Goal: Task Accomplishment & Management: Manage account settings

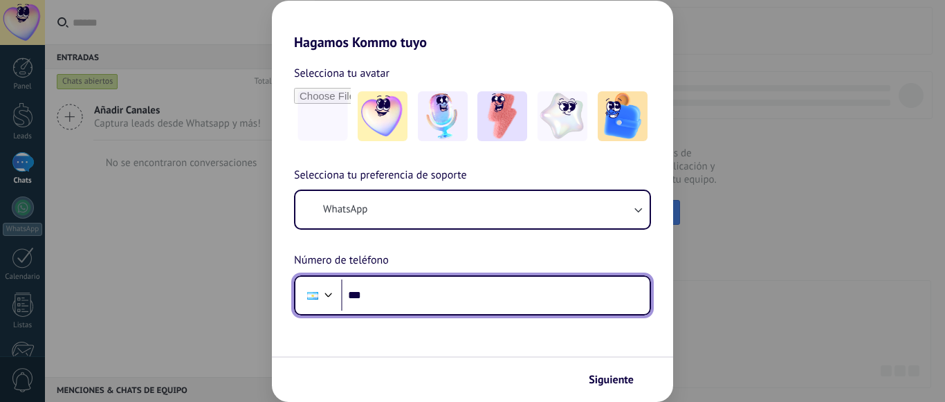
click at [394, 292] on input "***" at bounding box center [495, 295] width 308 height 32
type input "**********"
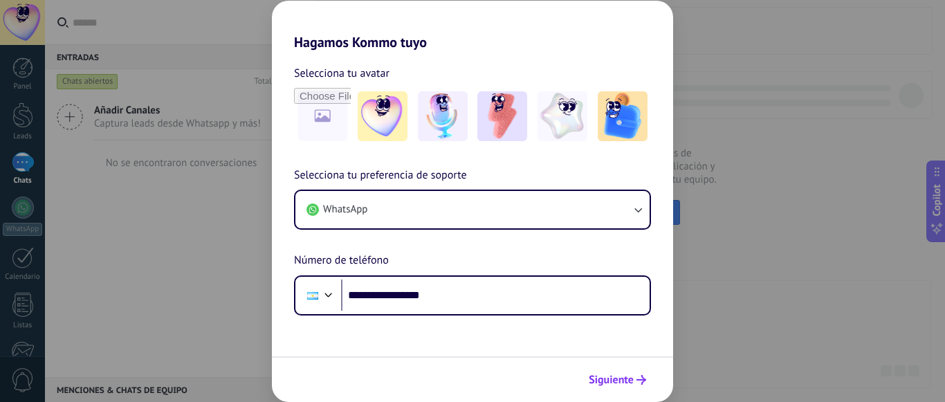
click at [592, 381] on span "Siguiente" at bounding box center [611, 380] width 45 height 10
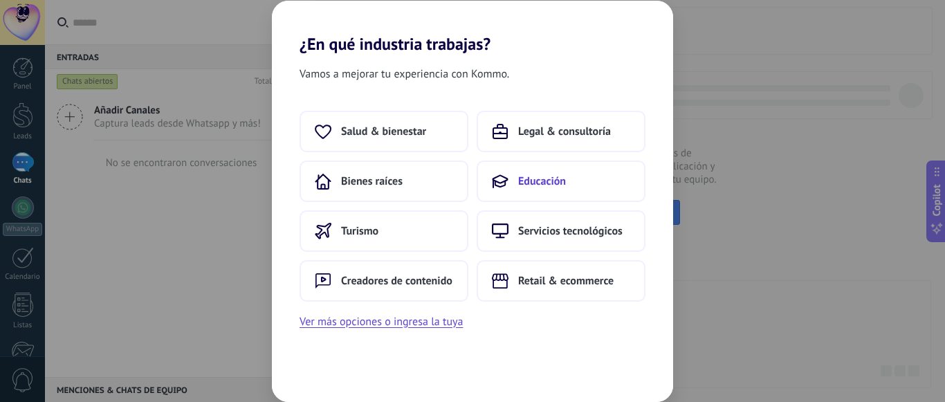
click at [544, 187] on span "Educación" at bounding box center [542, 181] width 48 height 14
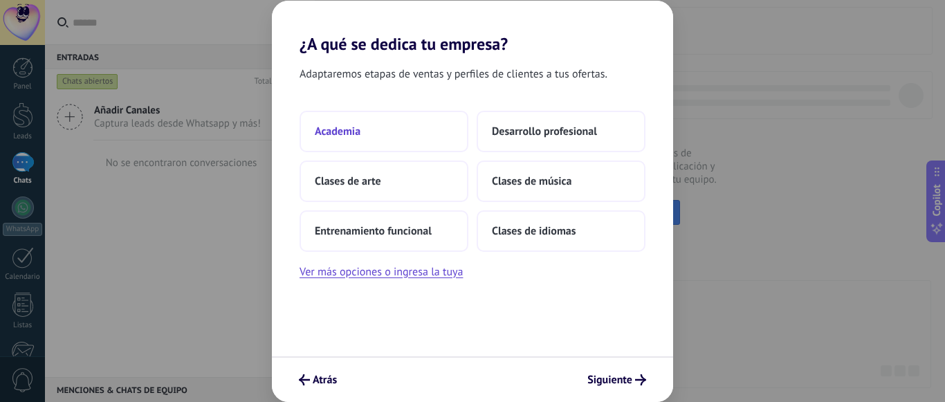
click at [400, 131] on button "Academia" at bounding box center [383, 131] width 169 height 41
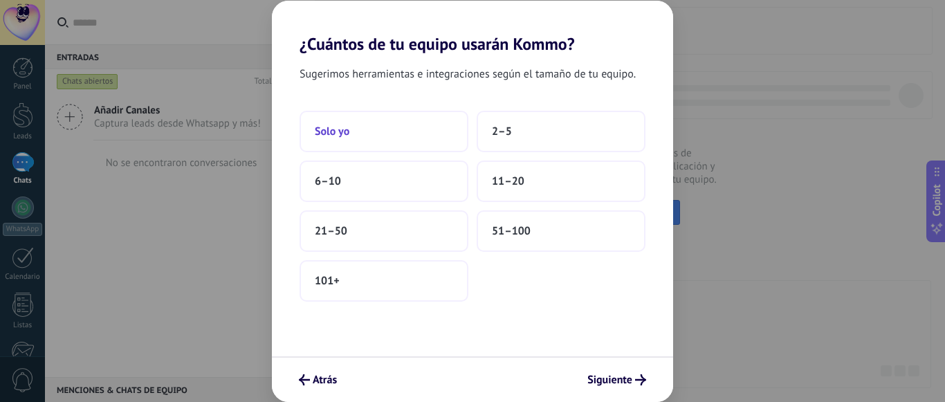
click at [371, 127] on button "Solo yo" at bounding box center [383, 131] width 169 height 41
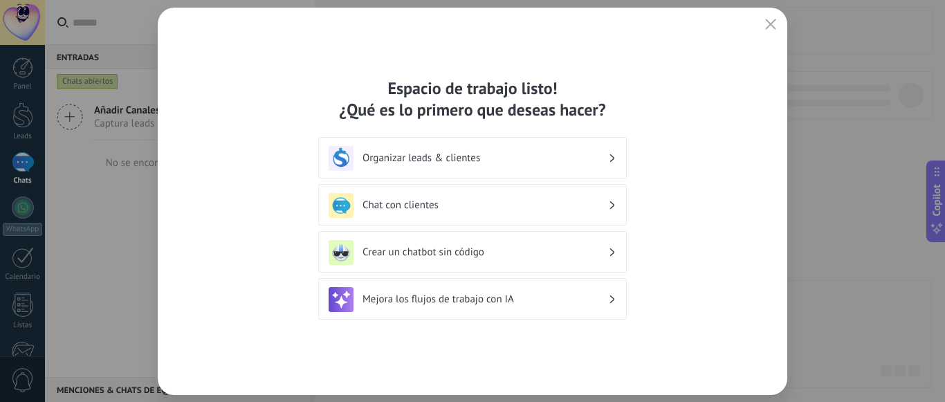
click at [511, 210] on h3 "Chat con clientes" at bounding box center [485, 204] width 246 height 13
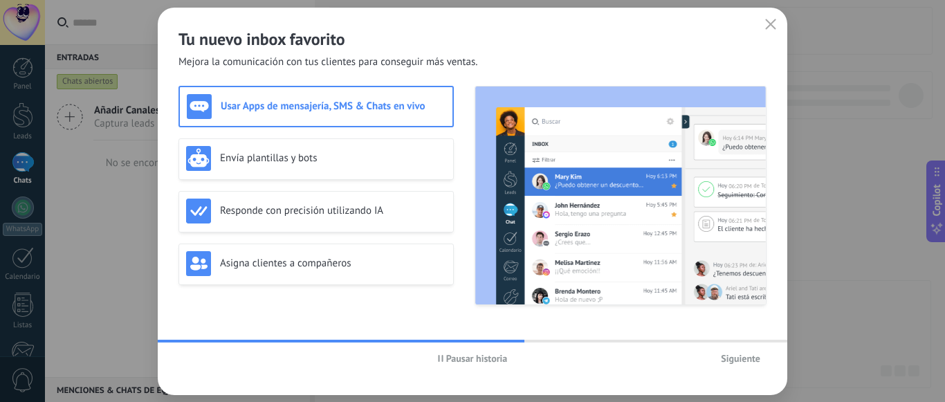
click at [740, 362] on span "Siguiente" at bounding box center [740, 358] width 39 height 10
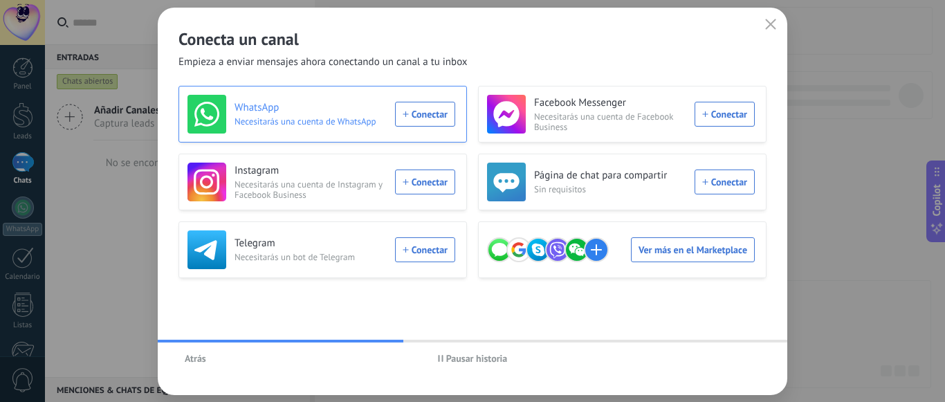
click at [417, 113] on div "WhatsApp Necesitarás una cuenta de WhatsApp Conectar" at bounding box center [321, 114] width 268 height 39
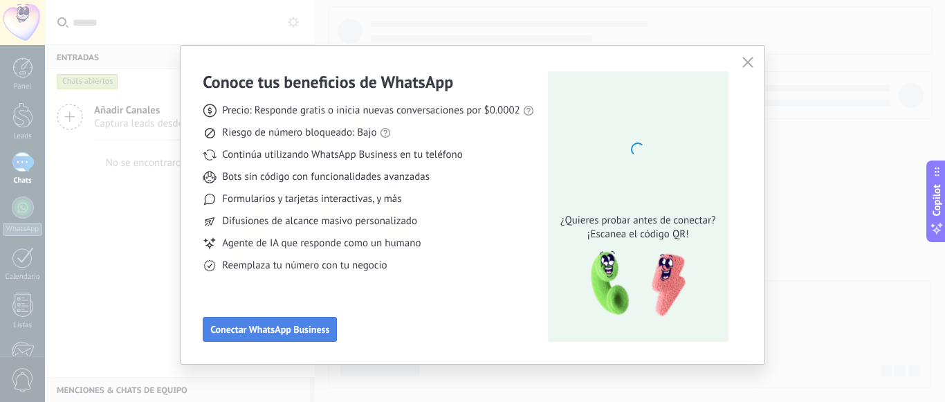
click at [293, 331] on span "Conectar WhatsApp Business" at bounding box center [269, 329] width 119 height 10
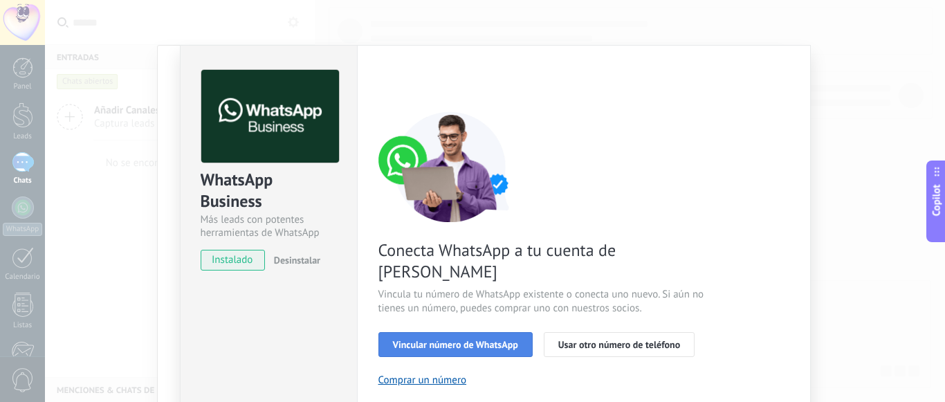
click at [443, 340] on span "Vincular número de WhatsApp" at bounding box center [455, 345] width 125 height 10
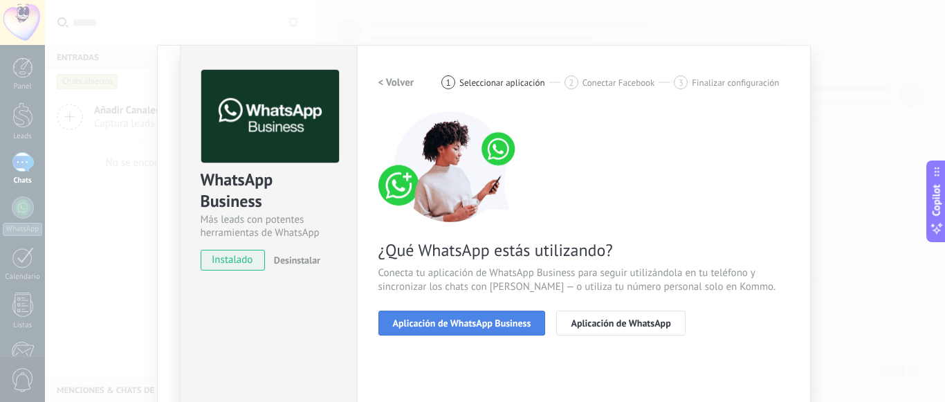
click at [433, 315] on button "Aplicación de WhatsApp Business" at bounding box center [461, 323] width 167 height 25
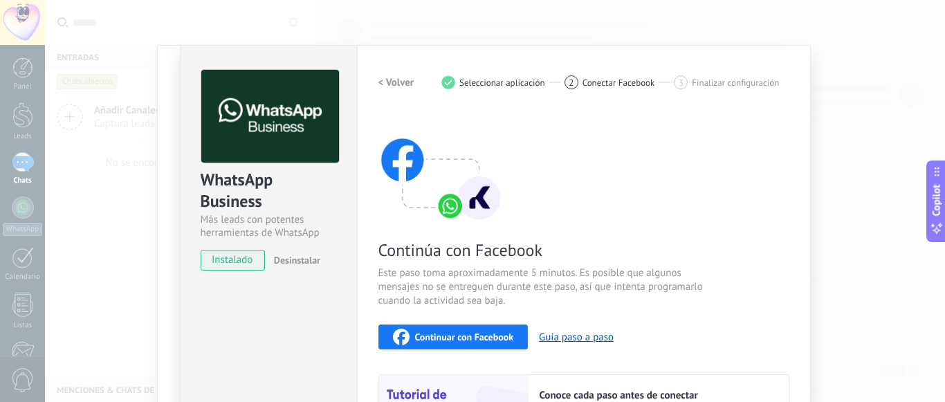
click at [436, 337] on span "Continuar con Facebook" at bounding box center [464, 337] width 99 height 10
click at [455, 346] on button "Continuar con Facebook" at bounding box center [453, 336] width 150 height 25
click at [880, 138] on div "WhatsApp Business Más leads con potentes herramientas de WhatsApp instalado Des…" at bounding box center [495, 201] width 900 height 402
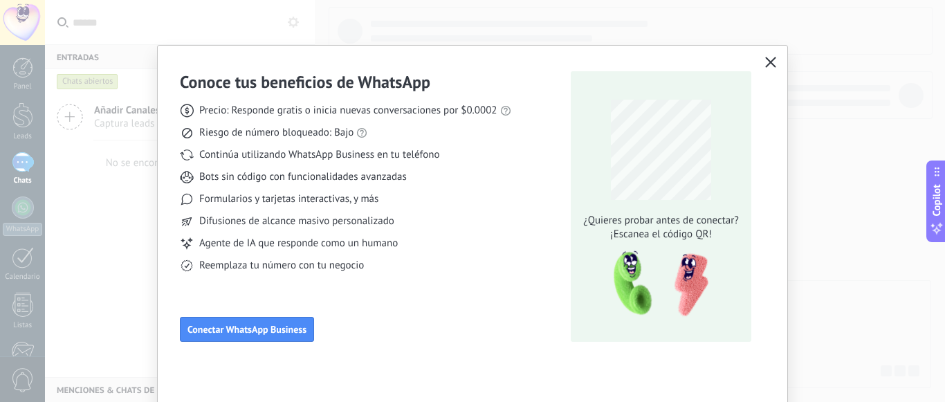
click at [882, 133] on div "Conoce tus beneficios de WhatsApp Precio: Responde gratis o inicia nuevas conve…" at bounding box center [472, 201] width 945 height 402
click at [767, 59] on icon "button" at bounding box center [770, 62] width 11 height 11
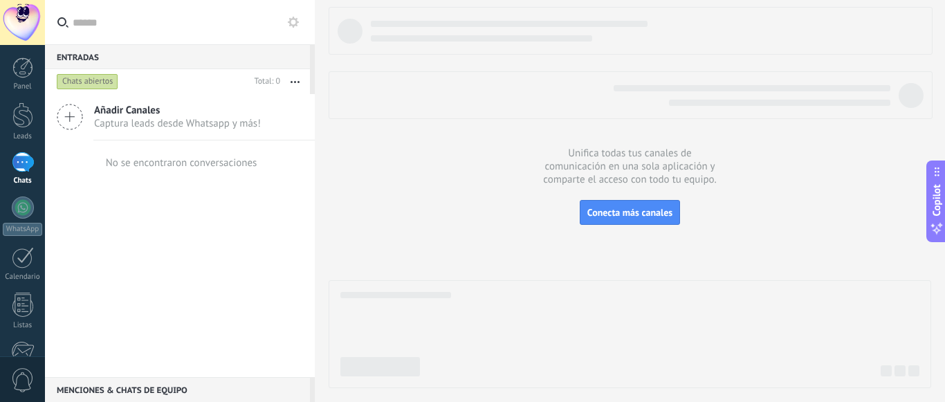
scroll to position [174, 0]
click at [21, 171] on div at bounding box center [23, 162] width 22 height 20
click at [293, 88] on button "button" at bounding box center [295, 81] width 30 height 25
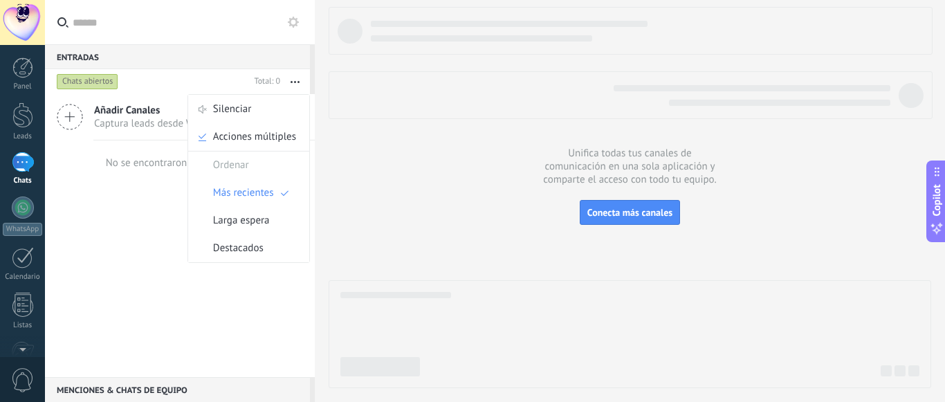
click at [822, 205] on div at bounding box center [629, 197] width 602 height 381
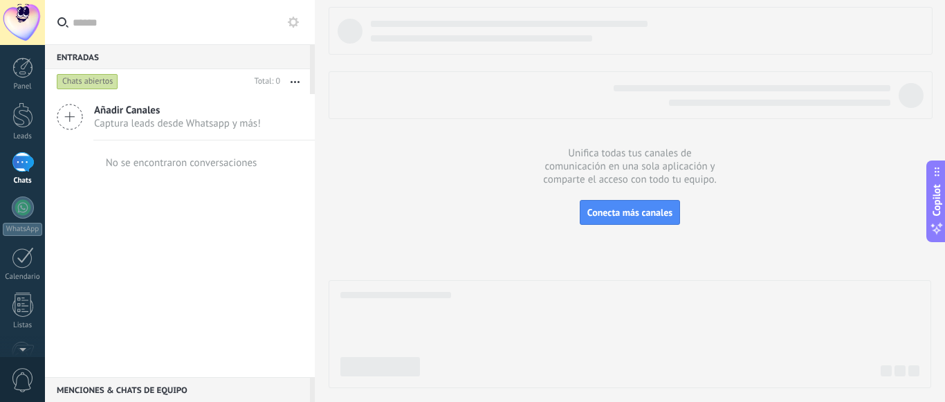
click at [295, 23] on icon at bounding box center [293, 22] width 11 height 11
click at [0, 0] on use at bounding box center [0, 0] width 0 height 0
click at [297, 80] on button "button" at bounding box center [295, 81] width 30 height 25
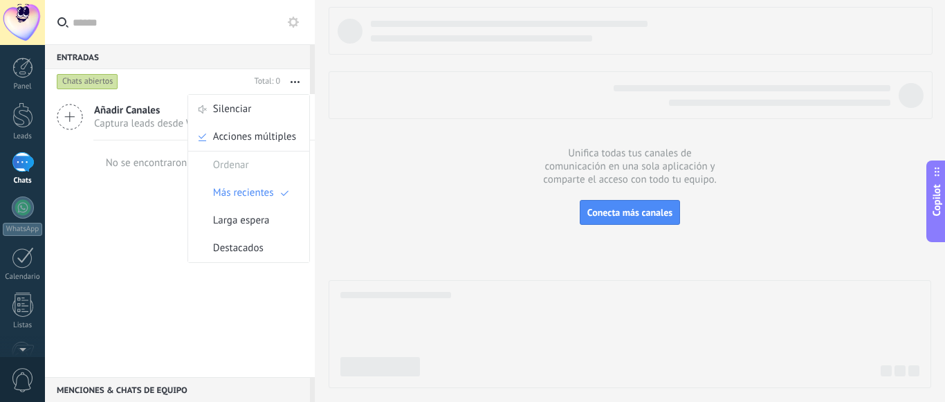
click at [297, 80] on button "button" at bounding box center [295, 81] width 30 height 25
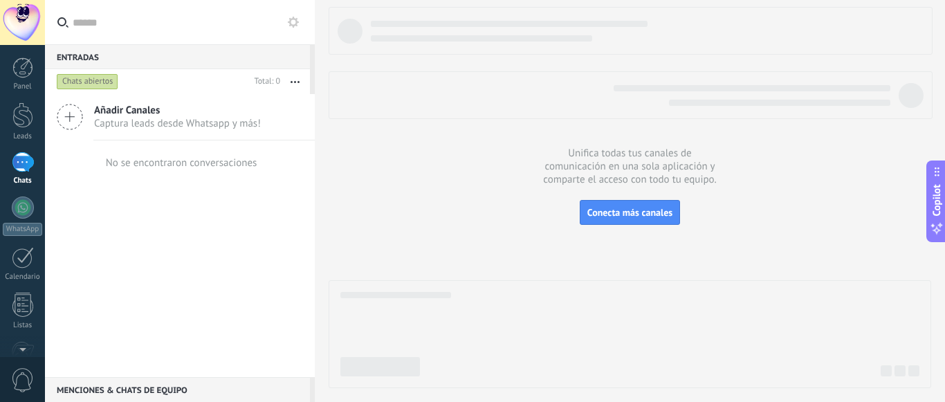
click at [333, 165] on div at bounding box center [629, 197] width 602 height 381
click at [640, 213] on span "Conecta más canales" at bounding box center [629, 212] width 85 height 12
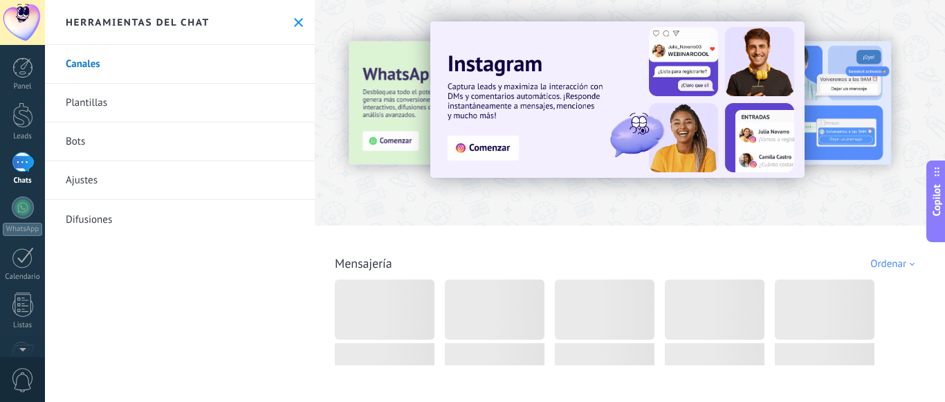
click at [936, 172] on use at bounding box center [936, 171] width 5 height 9
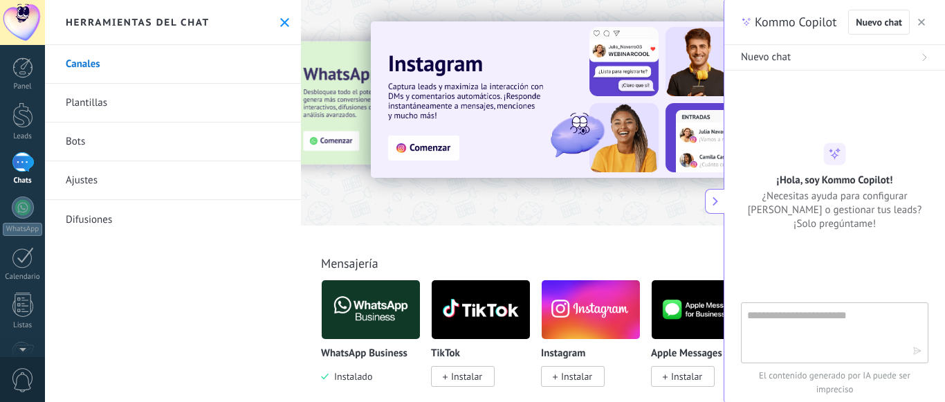
click at [917, 17] on button "button" at bounding box center [921, 22] width 14 height 17
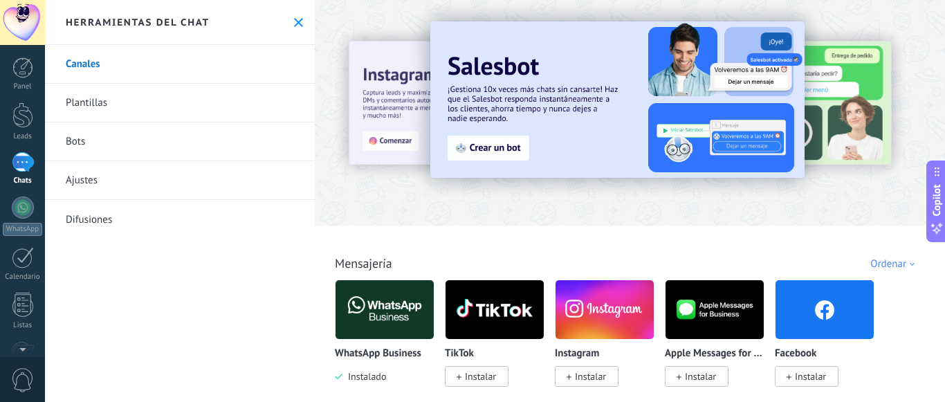
click at [91, 112] on link "Plantillas" at bounding box center [180, 103] width 270 height 39
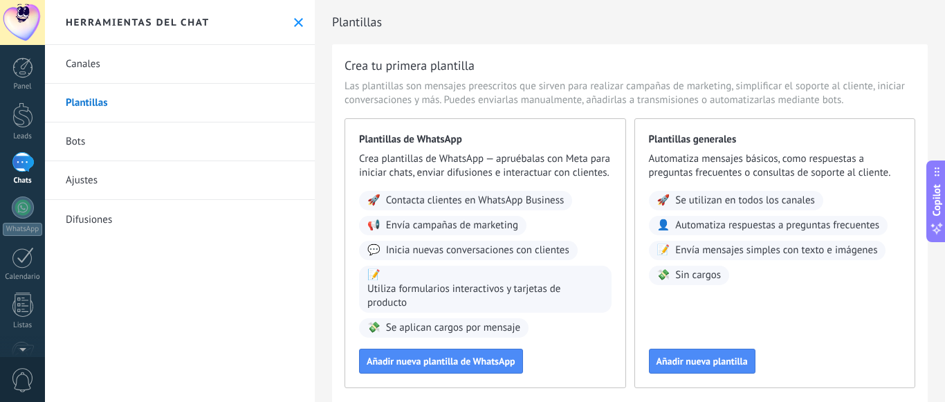
click at [102, 181] on link "Ajustes" at bounding box center [180, 180] width 270 height 39
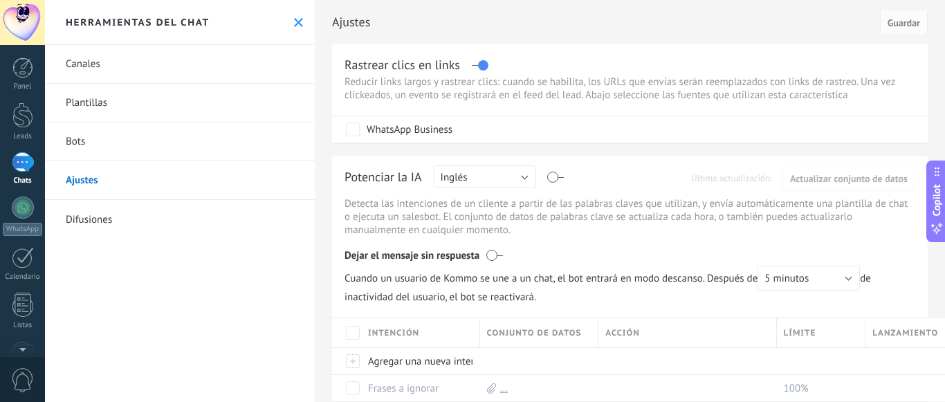
click at [89, 149] on link "Bots" at bounding box center [180, 141] width 270 height 39
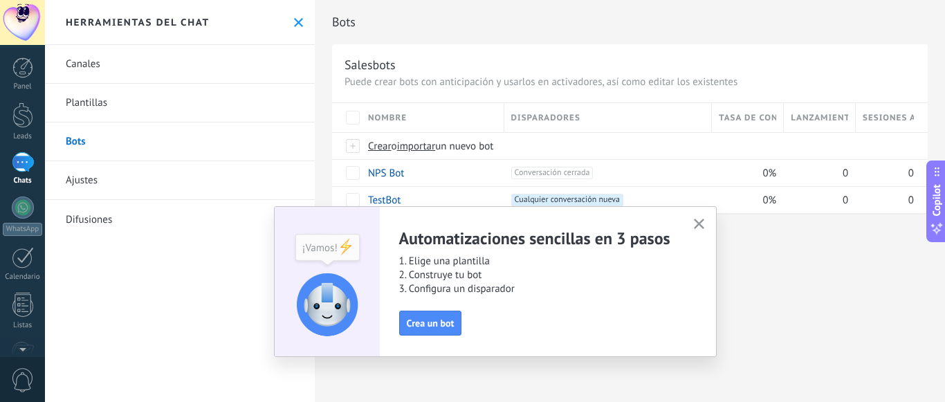
click at [706, 227] on button "button" at bounding box center [698, 224] width 17 height 19
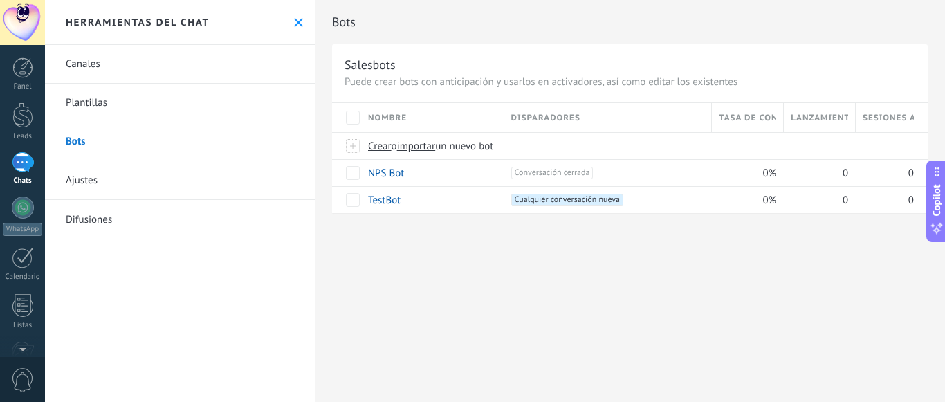
click at [159, 218] on link "Difusiones" at bounding box center [180, 219] width 270 height 39
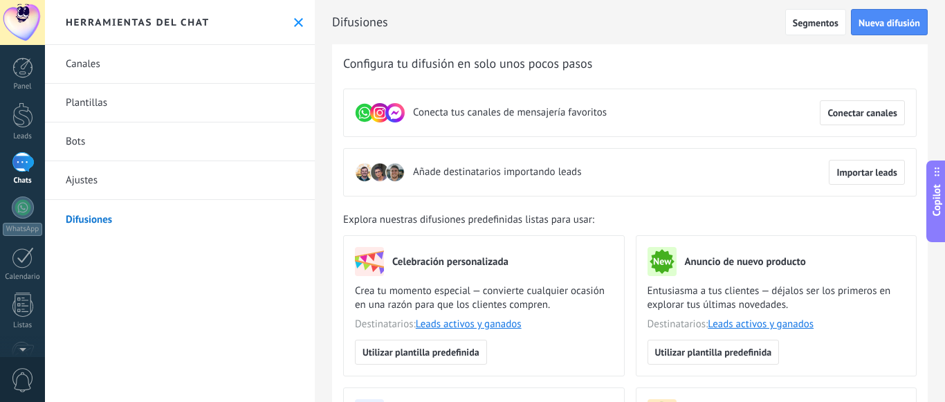
click at [107, 182] on link "Ajustes" at bounding box center [180, 180] width 270 height 39
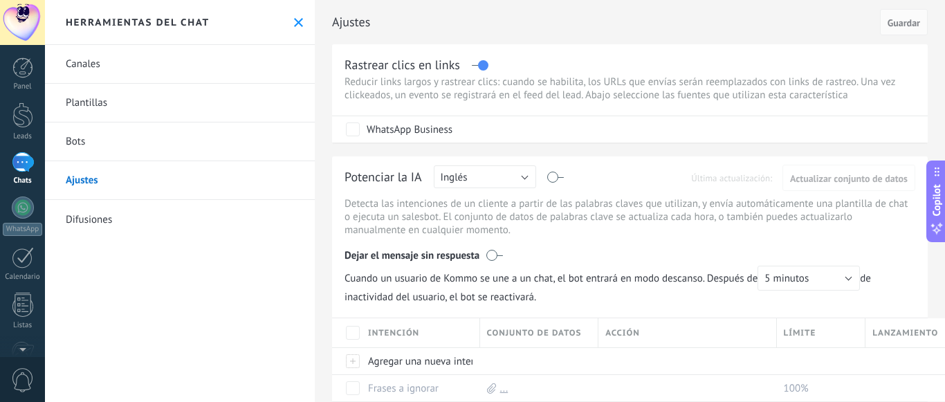
click at [294, 19] on use at bounding box center [298, 22] width 9 height 9
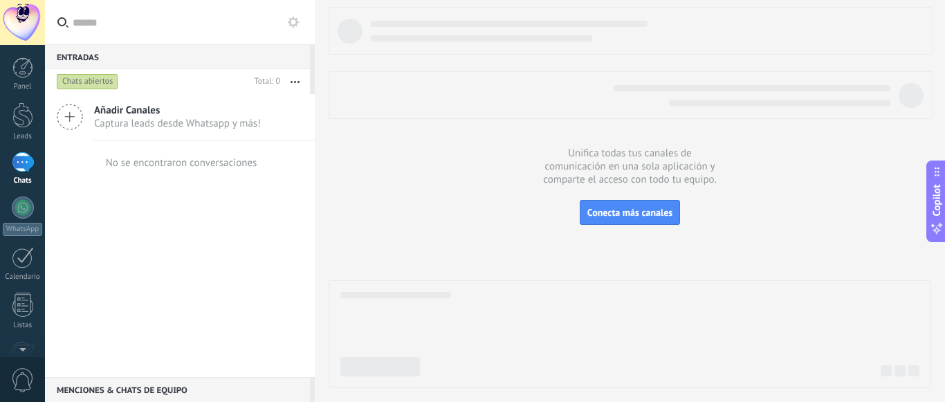
click at [379, 172] on div at bounding box center [629, 197] width 602 height 381
click at [293, 19] on use at bounding box center [293, 22] width 11 height 11
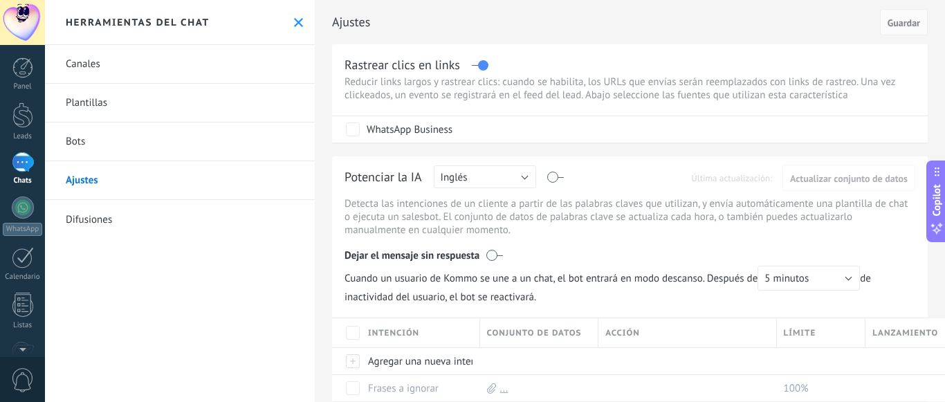
click at [294, 19] on icon at bounding box center [298, 22] width 9 height 9
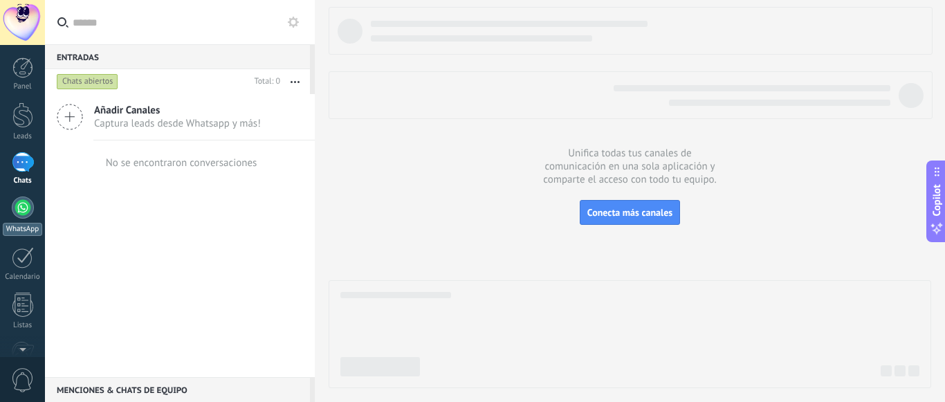
click at [22, 212] on div at bounding box center [23, 207] width 22 height 22
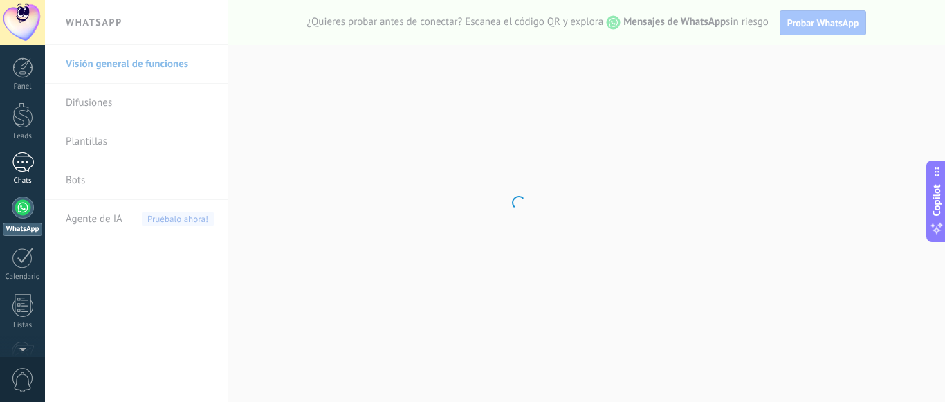
click at [21, 164] on div at bounding box center [23, 162] width 22 height 20
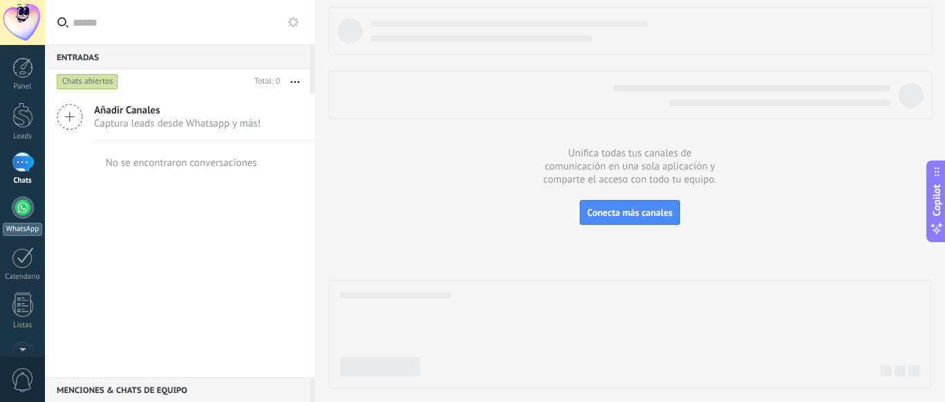
click at [24, 214] on div at bounding box center [23, 207] width 22 height 22
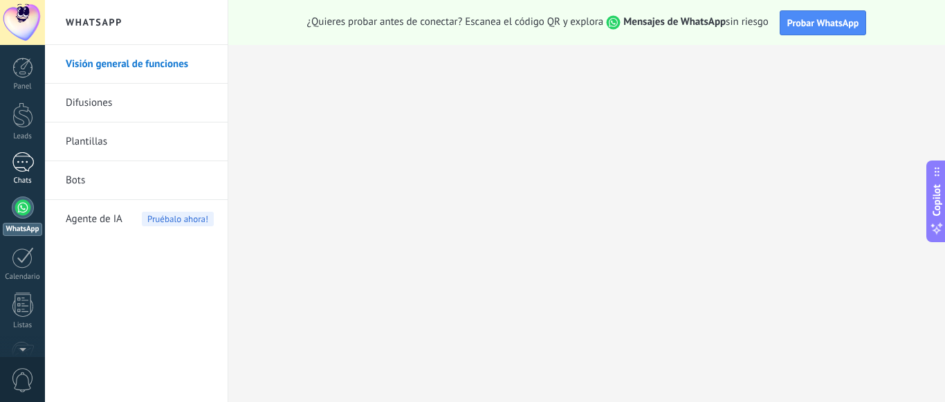
click at [12, 172] on link "Chats" at bounding box center [22, 168] width 45 height 33
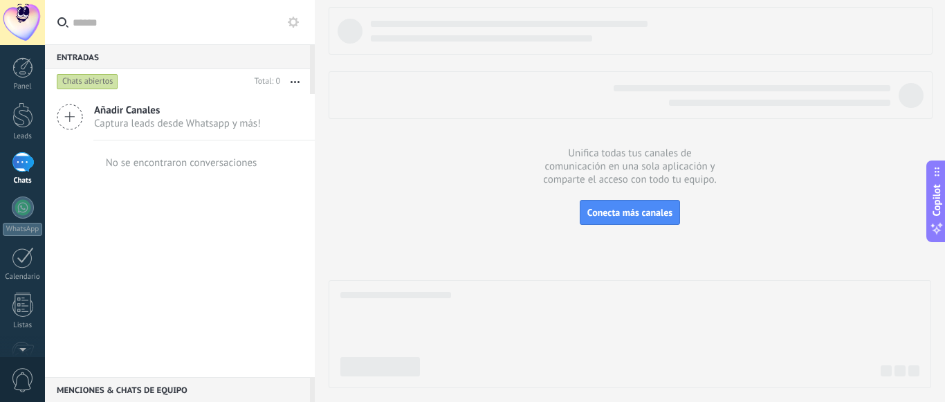
click at [293, 82] on icon "button" at bounding box center [294, 82] width 9 height 2
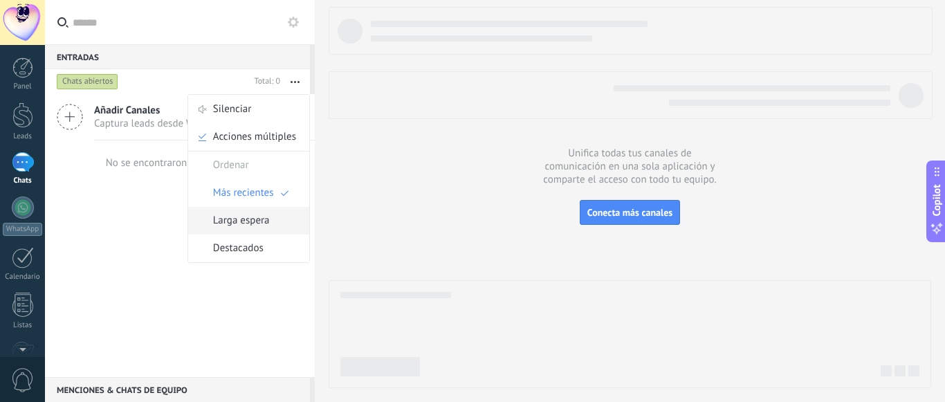
click at [231, 228] on span "Larga espera" at bounding box center [241, 221] width 57 height 28
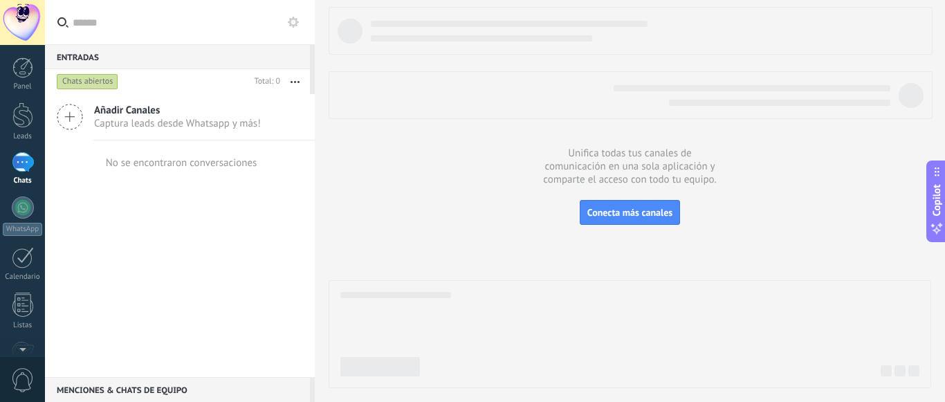
click at [290, 82] on button "button" at bounding box center [295, 81] width 30 height 25
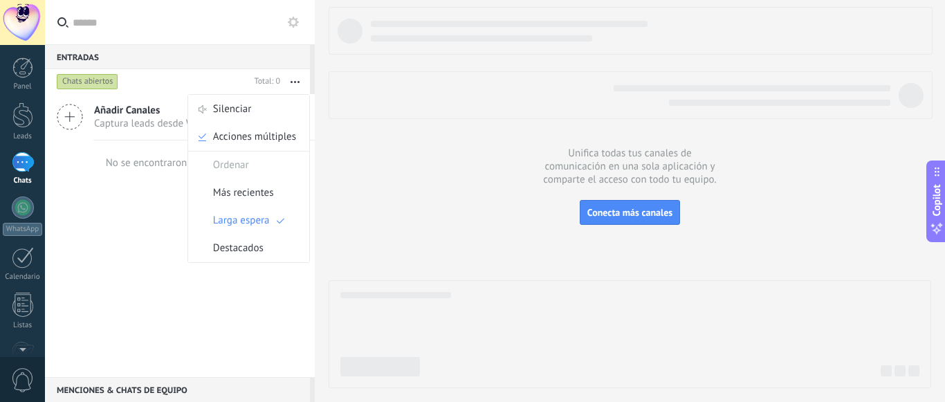
click at [299, 46] on div "Entradas 0" at bounding box center [177, 56] width 265 height 25
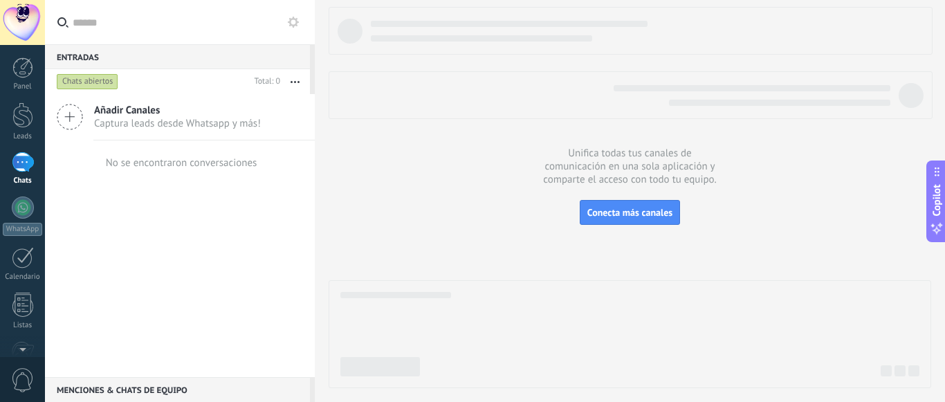
click at [296, 16] on button at bounding box center [293, 22] width 17 height 17
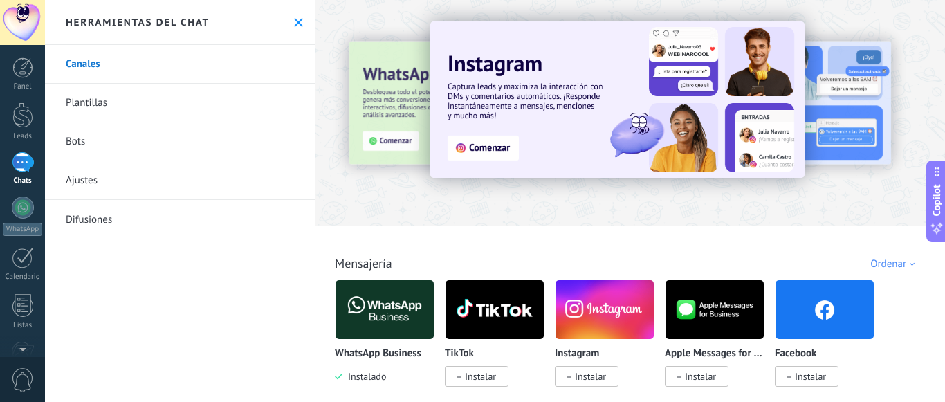
click at [75, 189] on link "Ajustes" at bounding box center [180, 180] width 270 height 39
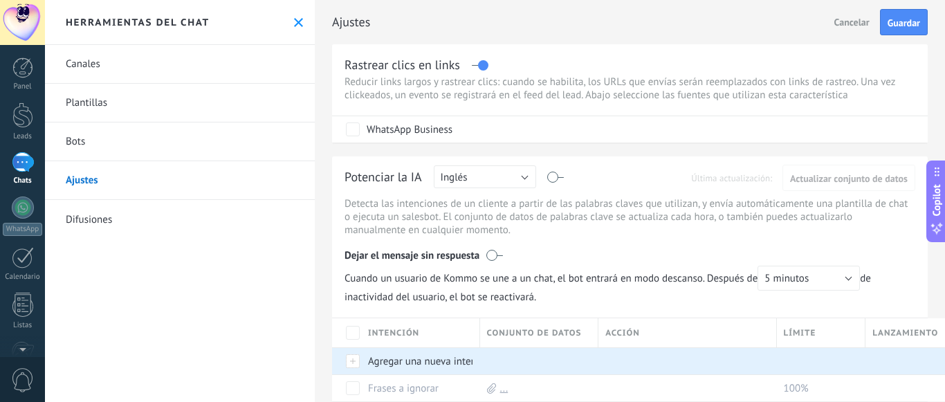
click at [294, 26] on icon at bounding box center [298, 22] width 9 height 9
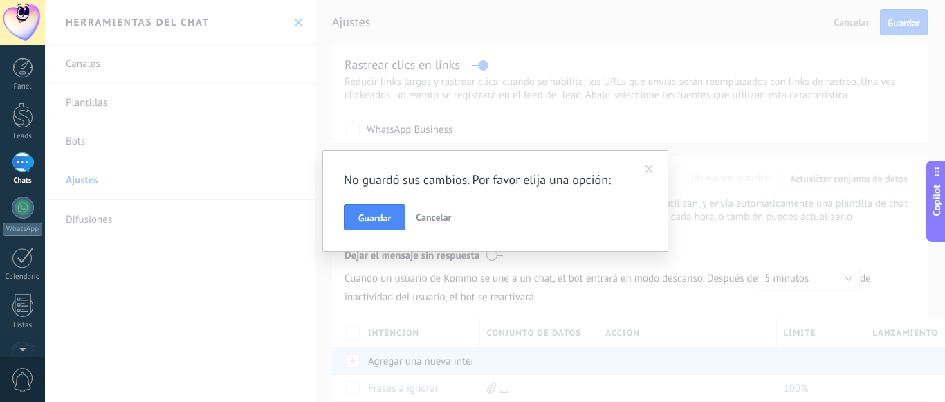
click at [650, 167] on span at bounding box center [649, 170] width 9 height 10
